Goal: Submit feedback/report problem: Submit feedback/report problem

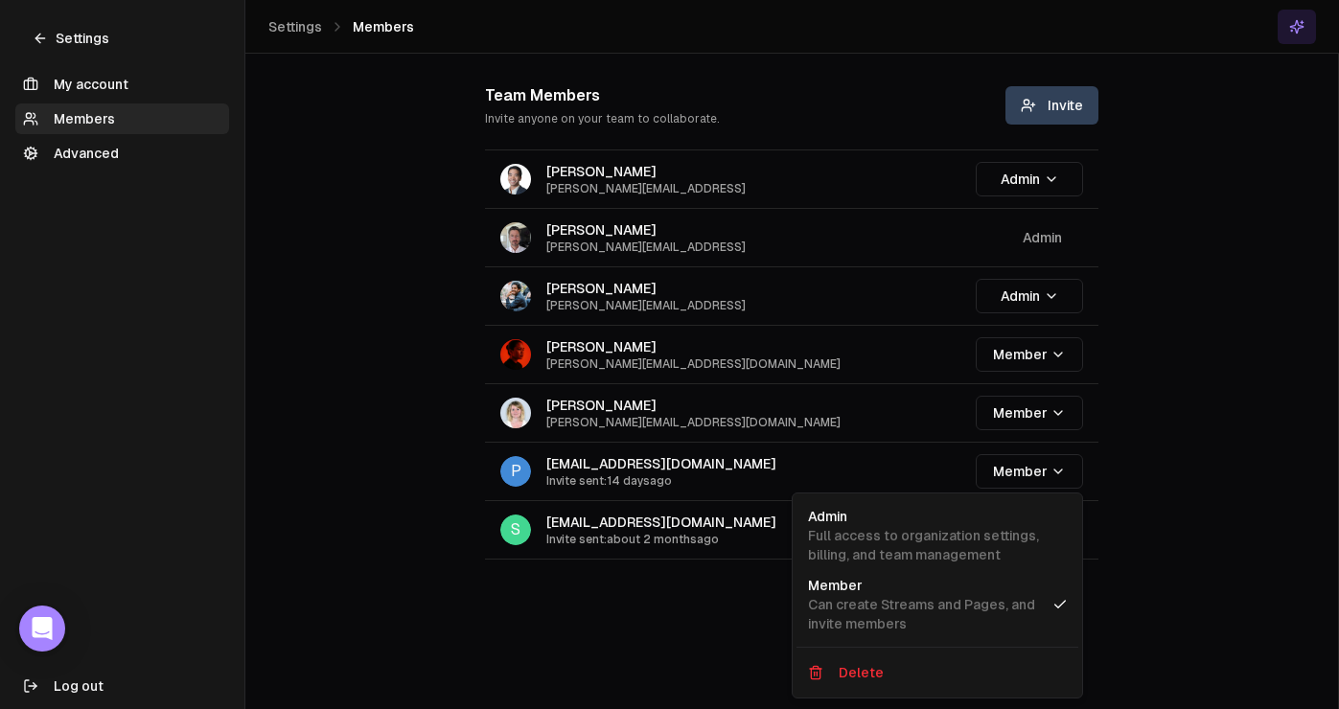
click at [46, 26] on html "Settings My account Members Advanced Log out Settings Members Team Members Invi…" at bounding box center [669, 354] width 1339 height 709
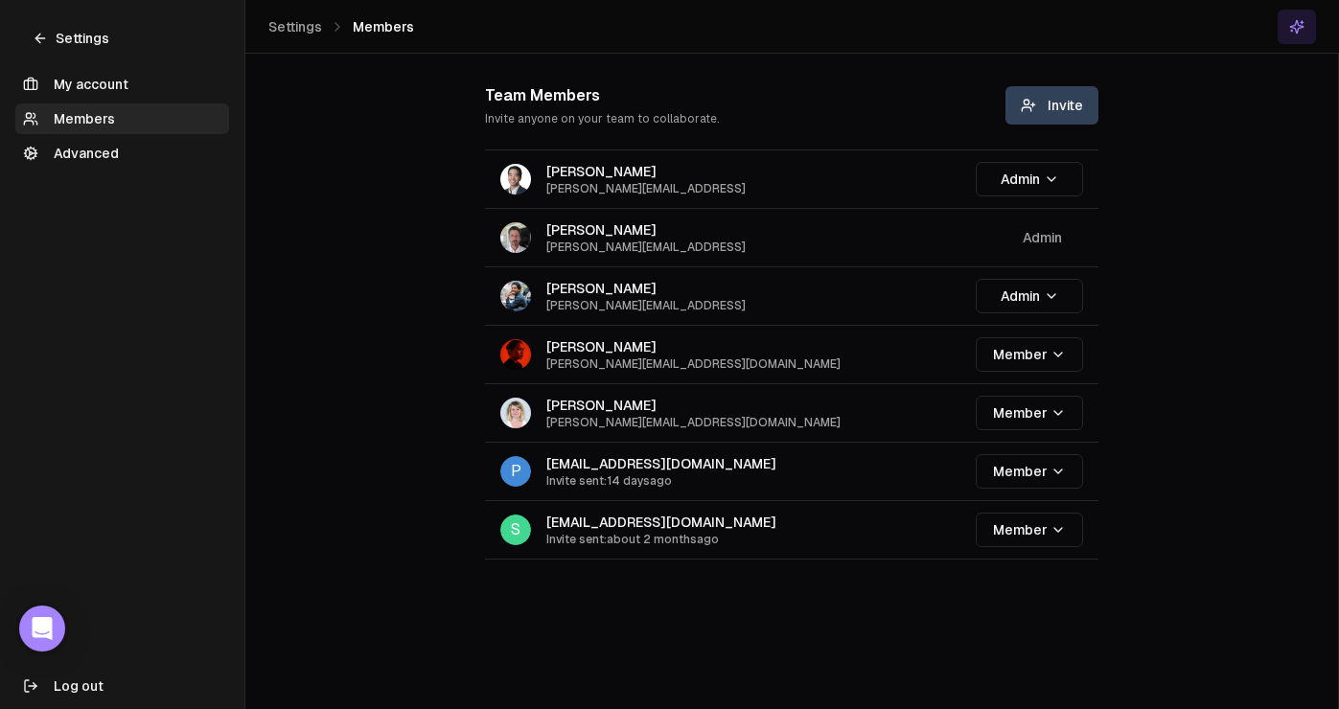
click at [40, 35] on icon at bounding box center [40, 38] width 15 height 15
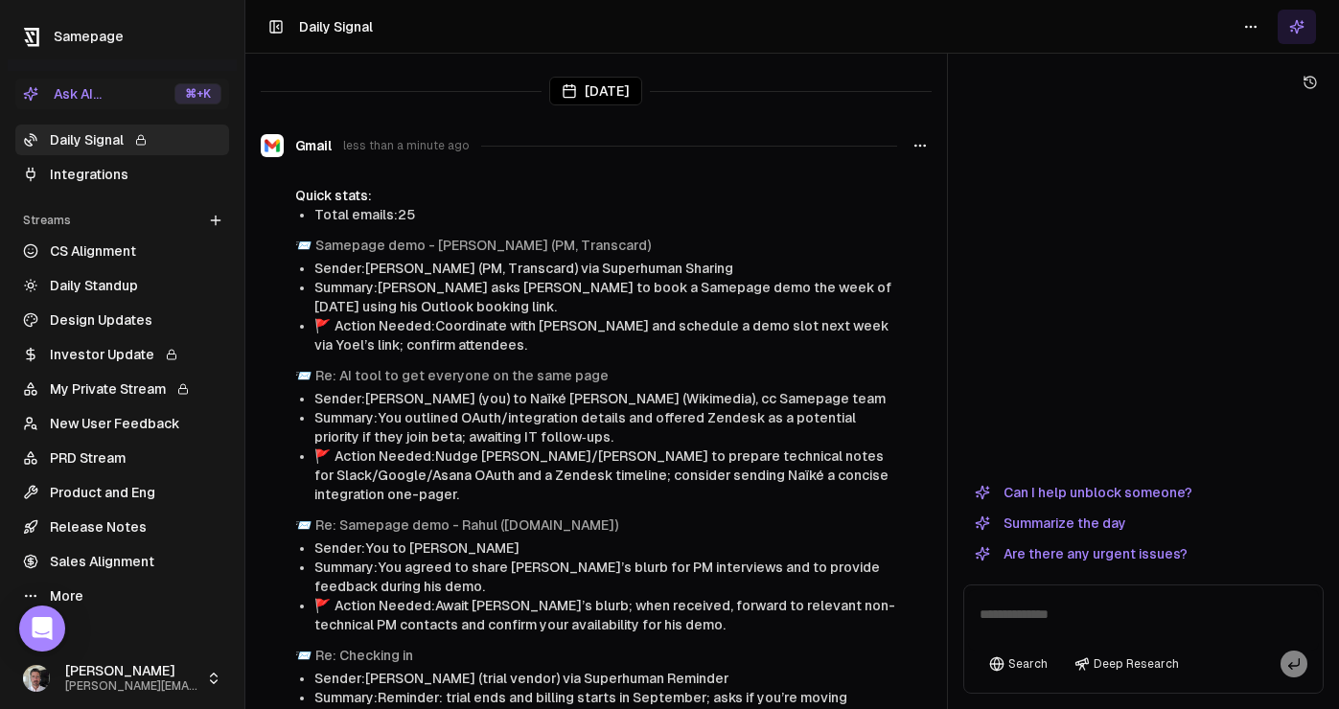
click at [81, 426] on link "New User Feedback" at bounding box center [122, 423] width 214 height 31
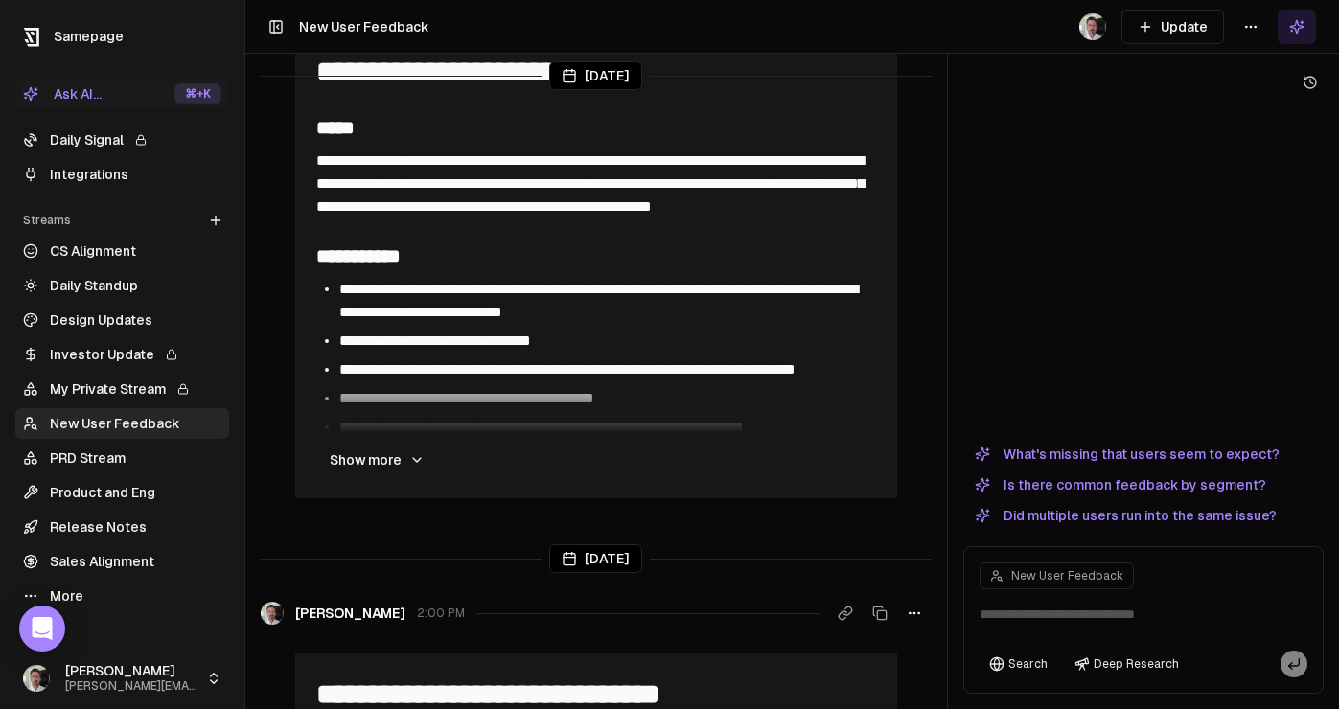
scroll to position [1299, 0]
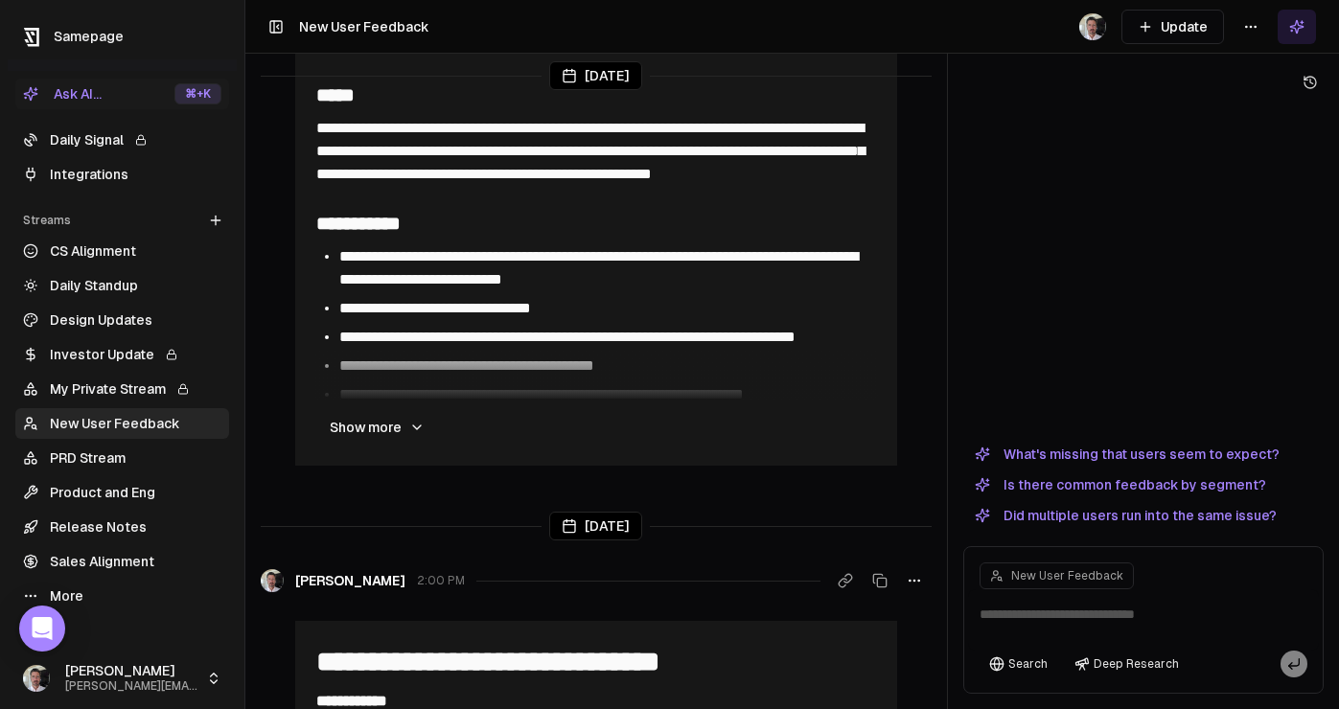
click at [392, 436] on button "Show more" at bounding box center [377, 427] width 126 height 38
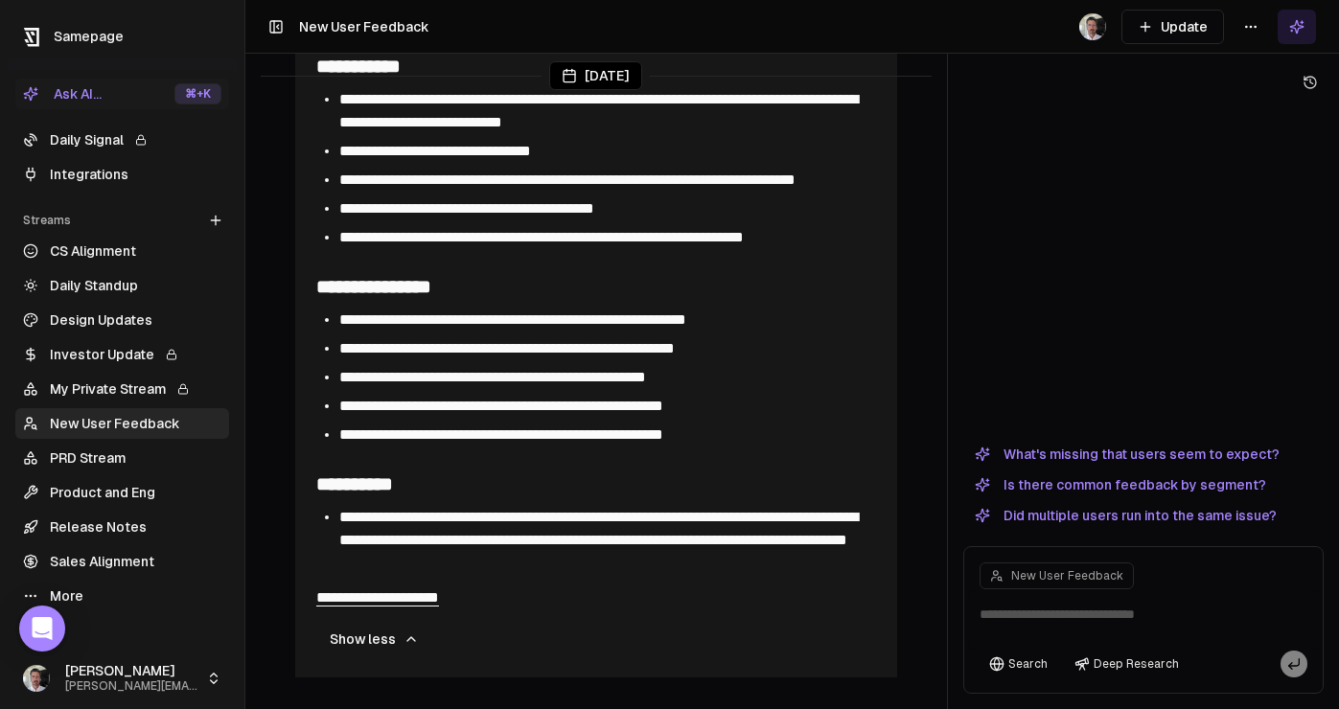
scroll to position [1464, 0]
